Goal: Information Seeking & Learning: Learn about a topic

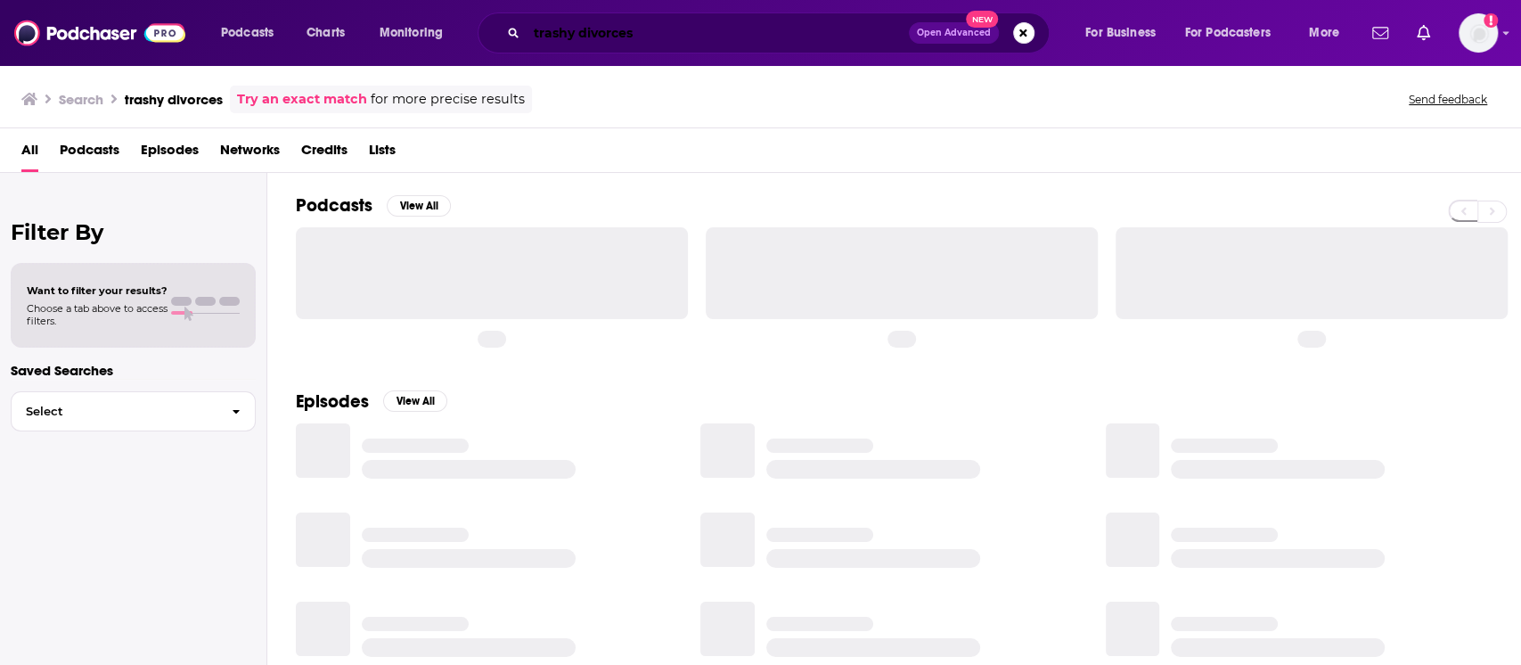
click at [594, 32] on input "trashy divorces" at bounding box center [718, 33] width 382 height 29
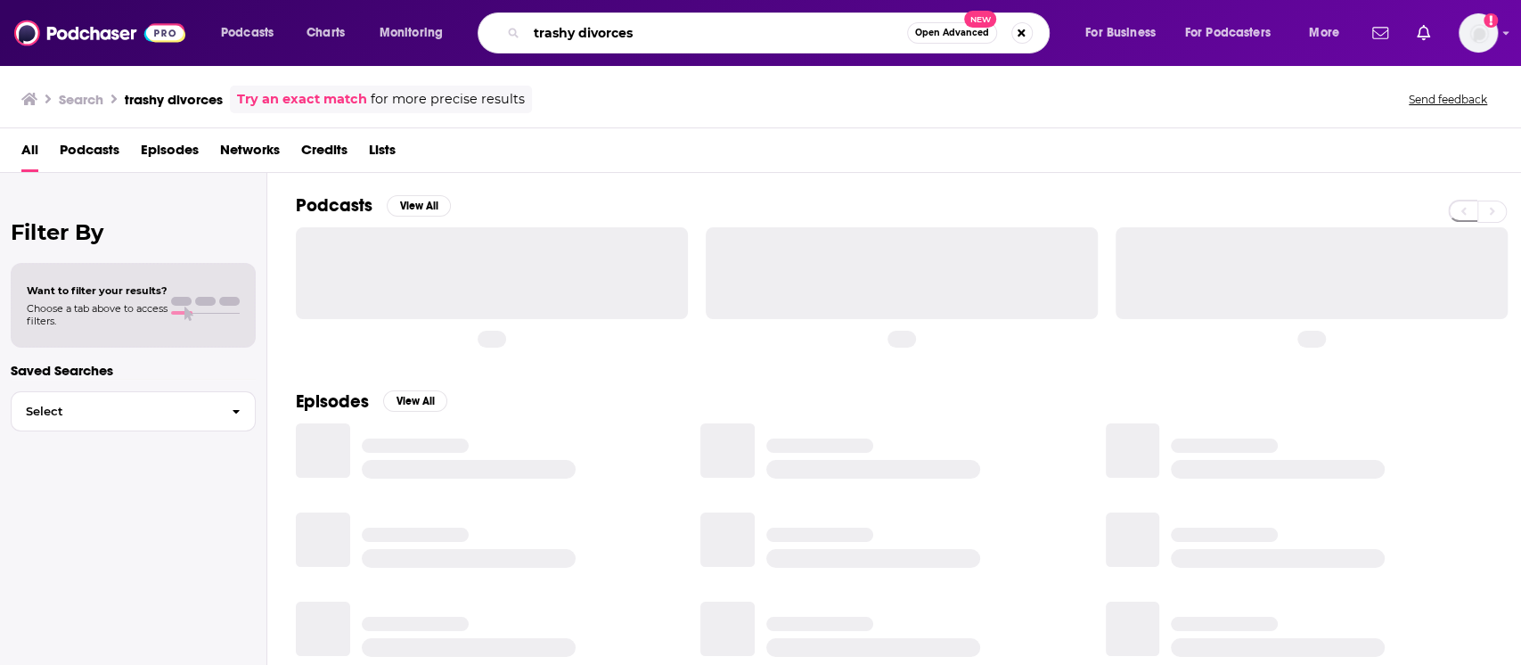
click at [594, 32] on input "trashy divorces" at bounding box center [717, 33] width 381 height 29
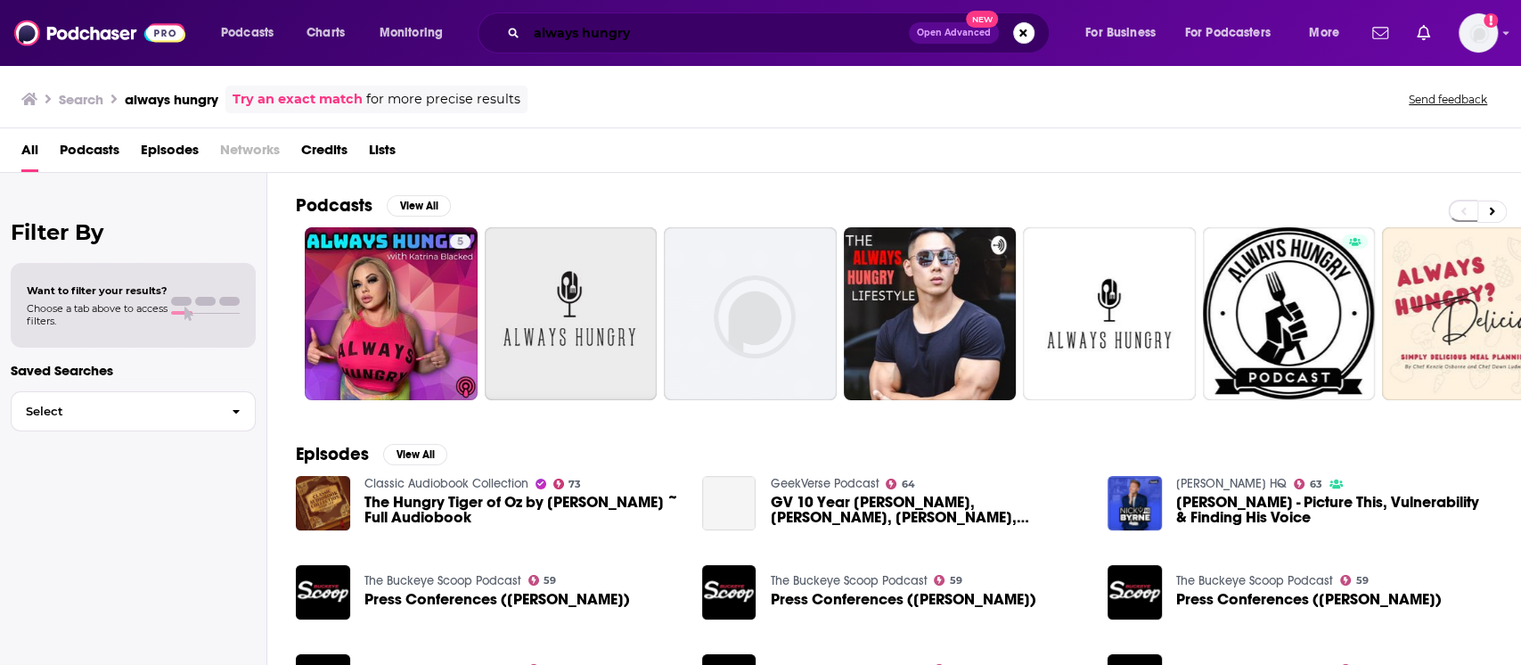
click at [677, 28] on input "always hungry" at bounding box center [718, 33] width 382 height 29
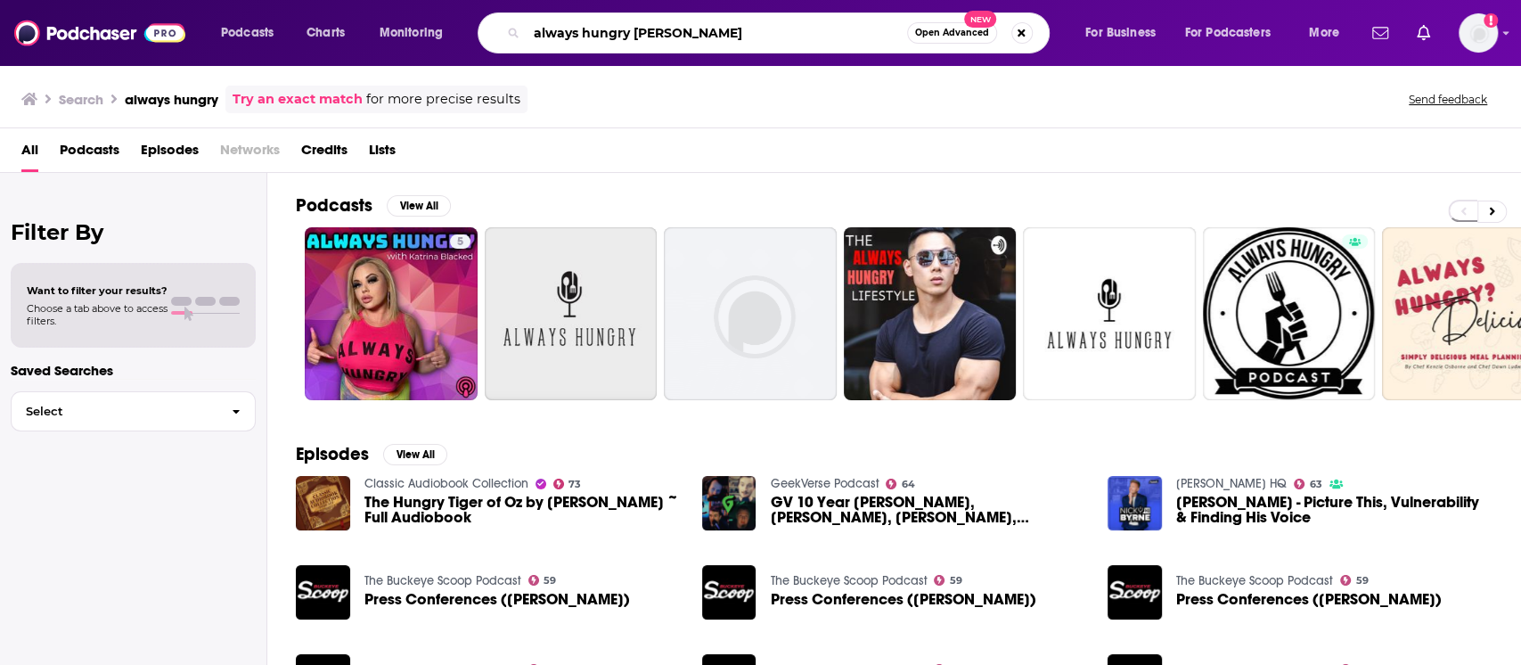
type input "always hungry [PERSON_NAME]"
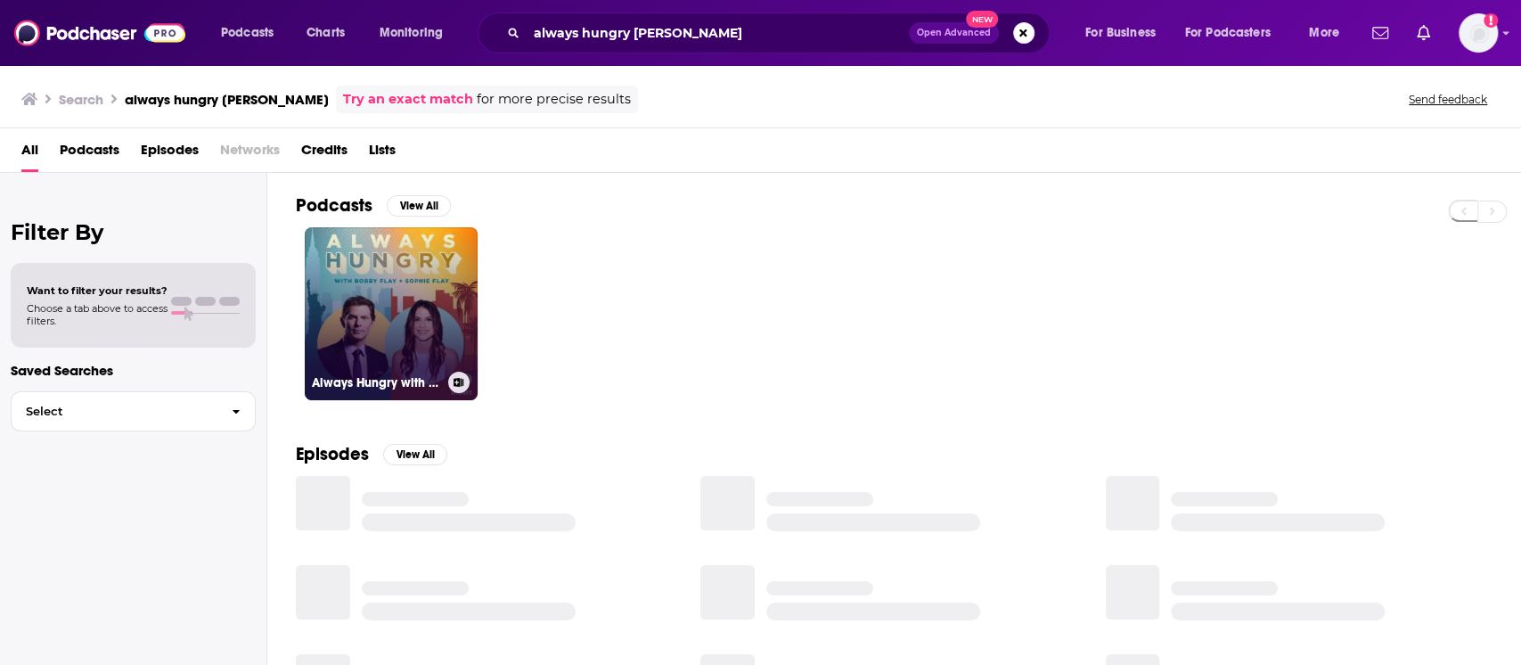
click at [439, 261] on link "Always Hungry with [PERSON_NAME] and [PERSON_NAME]" at bounding box center [391, 313] width 173 height 173
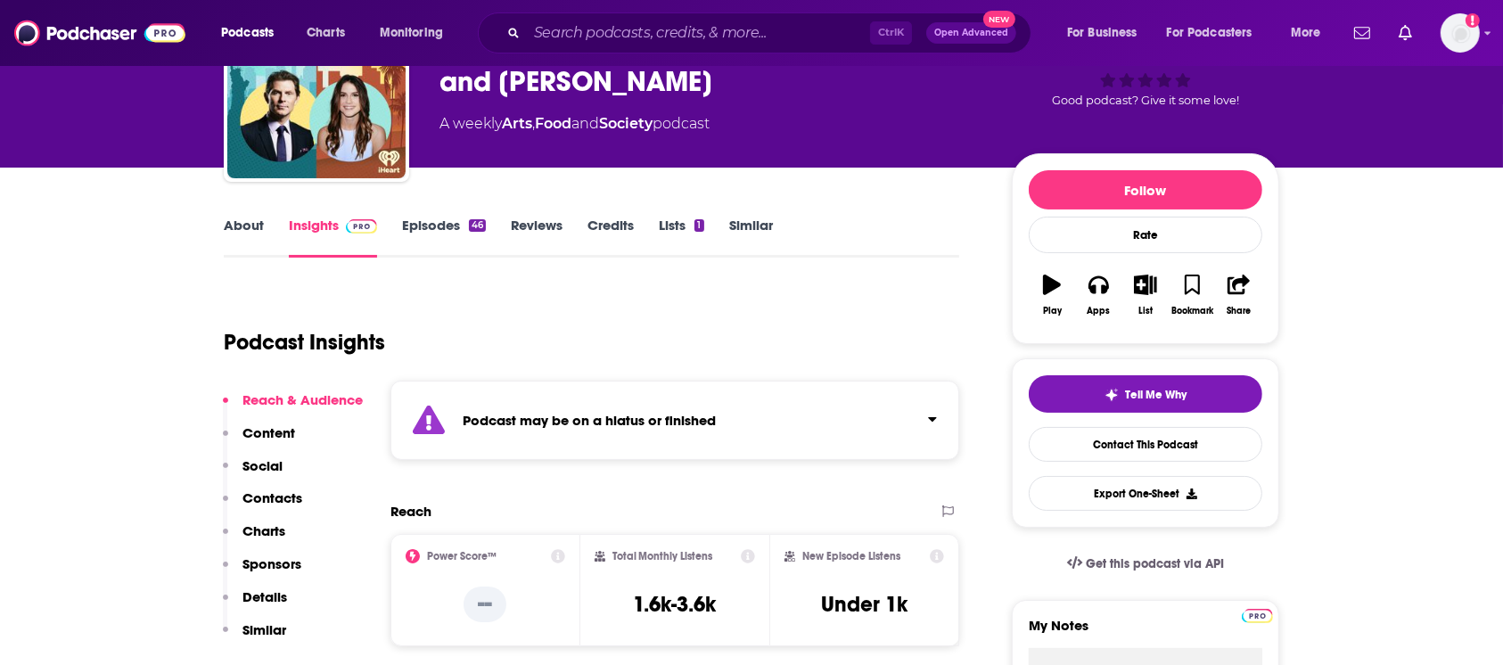
scroll to position [237, 0]
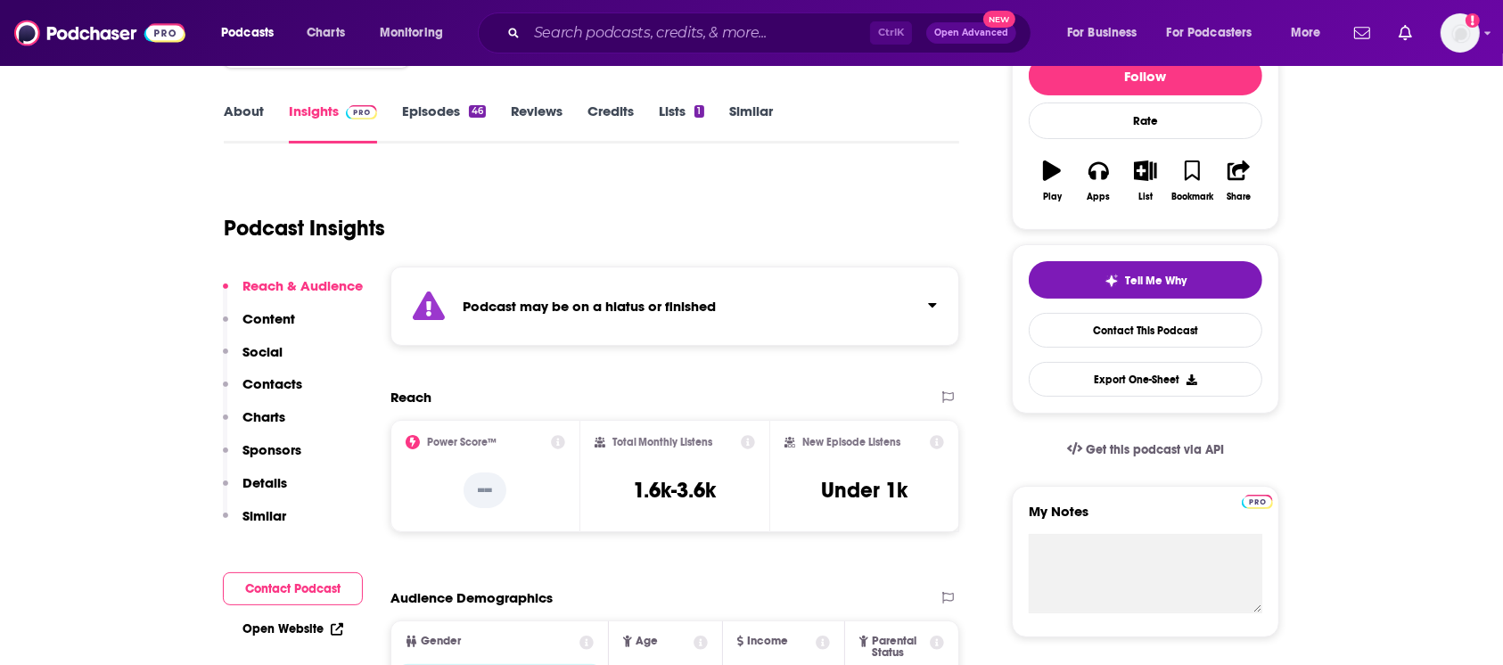
click at [631, 298] on strong "Podcast may be on a hiatus or finished" at bounding box center [589, 306] width 253 height 17
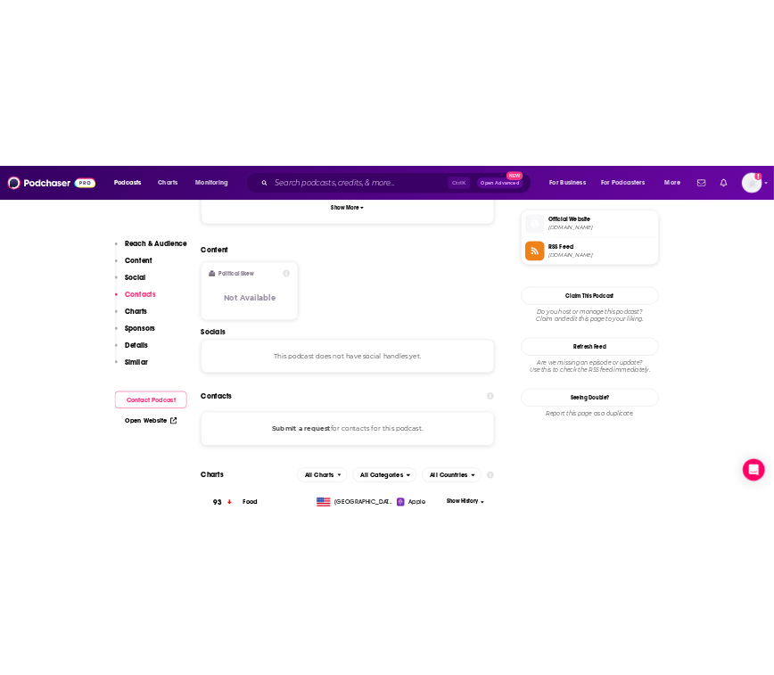
scroll to position [2139, 0]
